Goal: Task Accomplishment & Management: Manage account settings

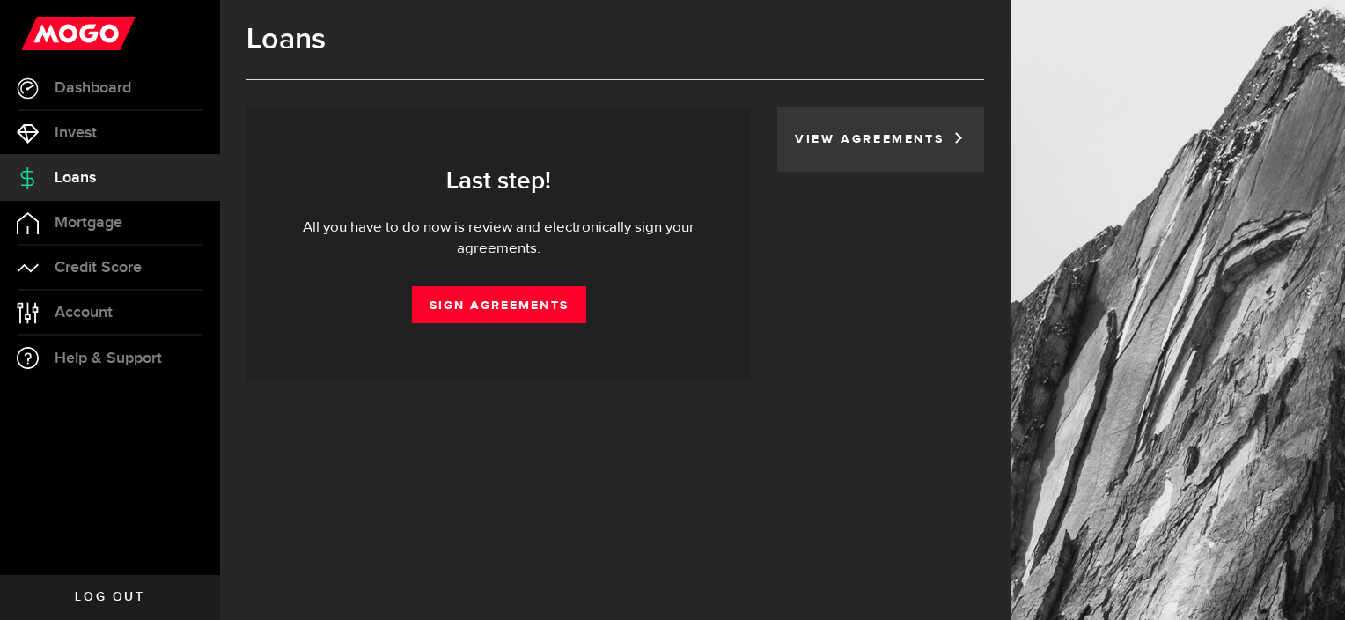
click at [907, 137] on link "View Agreements" at bounding box center [873, 139] width 157 height 12
click at [486, 299] on link "Sign Agreements" at bounding box center [499, 304] width 174 height 37
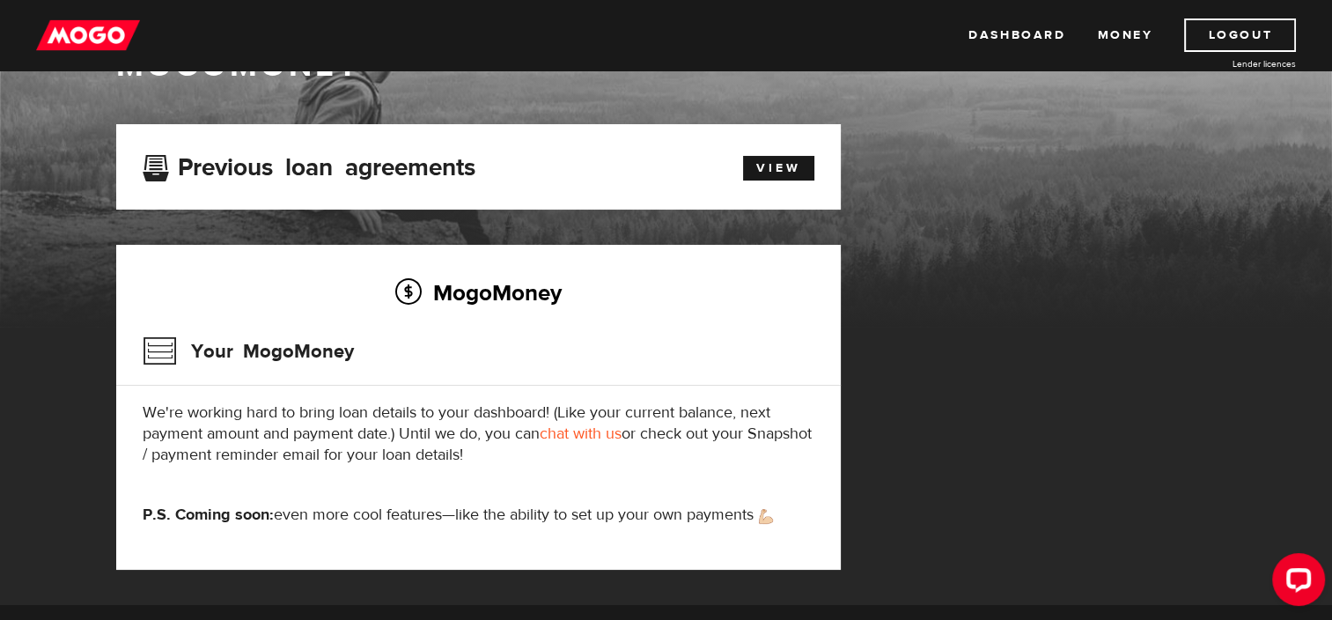
scroll to position [88, 0]
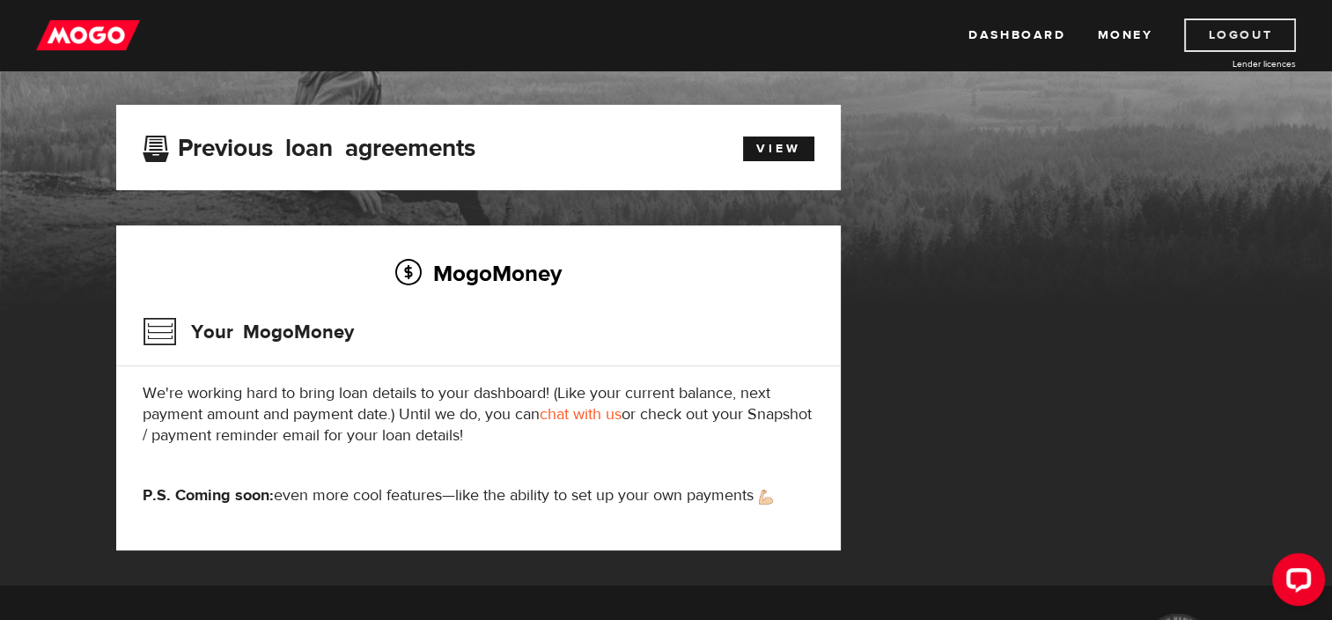
click at [1219, 39] on link "Logout" at bounding box center [1240, 34] width 112 height 33
